Goal: Task Accomplishment & Management: Manage account settings

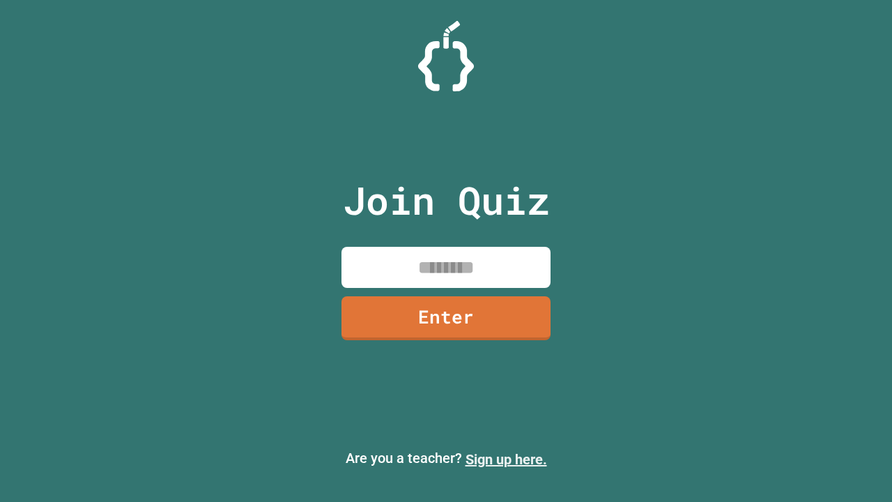
click at [506, 459] on link "Sign up here." at bounding box center [507, 459] width 82 height 17
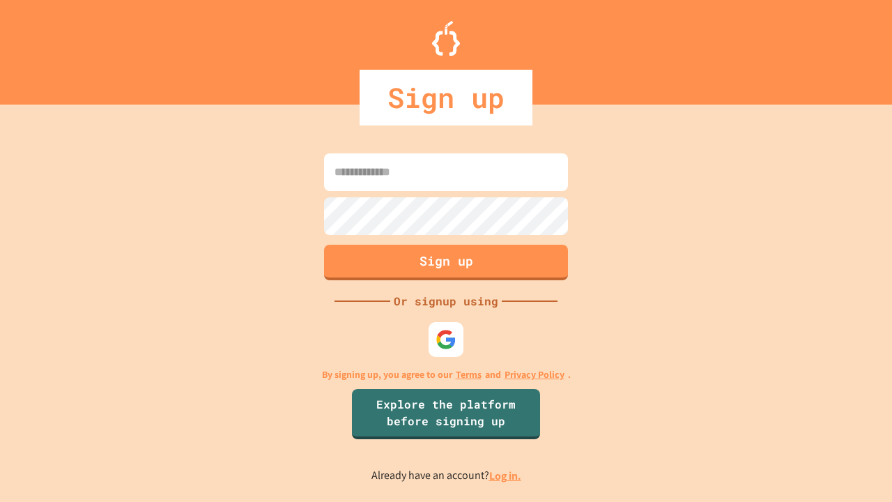
click at [506, 475] on link "Log in." at bounding box center [505, 475] width 32 height 15
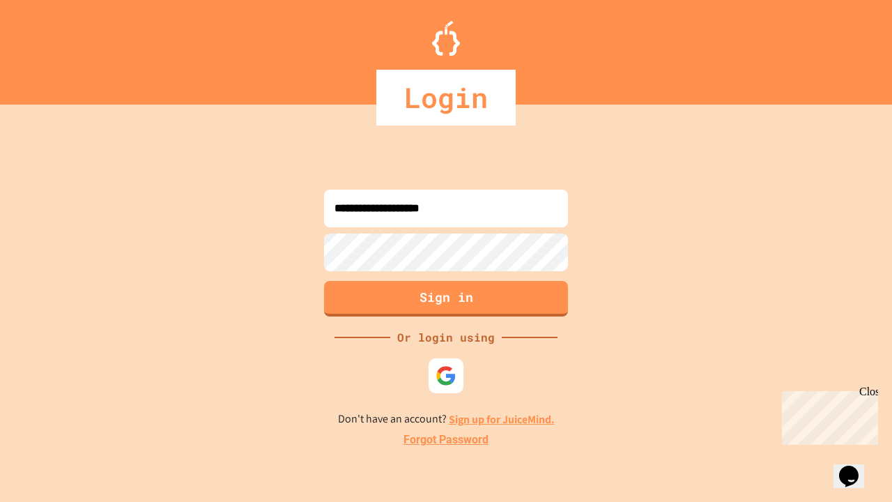
type input "**********"
